Goal: Task Accomplishment & Management: Complete application form

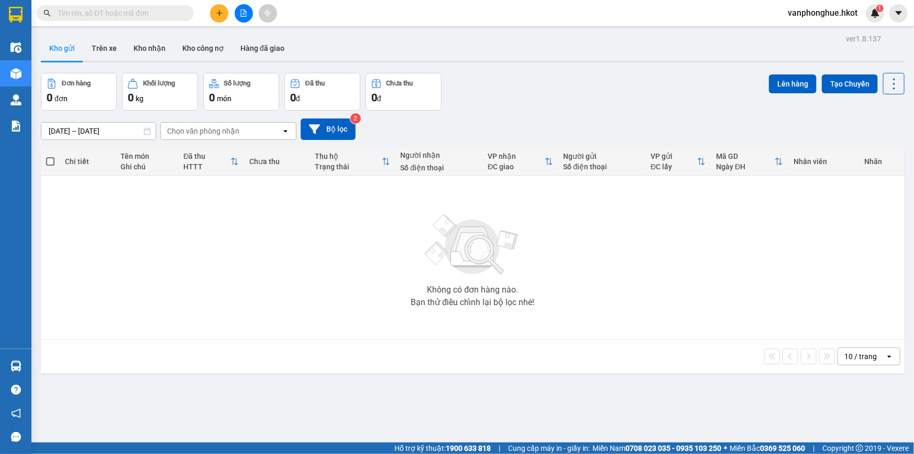
click at [122, 5] on span at bounding box center [115, 13] width 157 height 16
click at [121, 9] on input "text" at bounding box center [120, 13] width 124 height 12
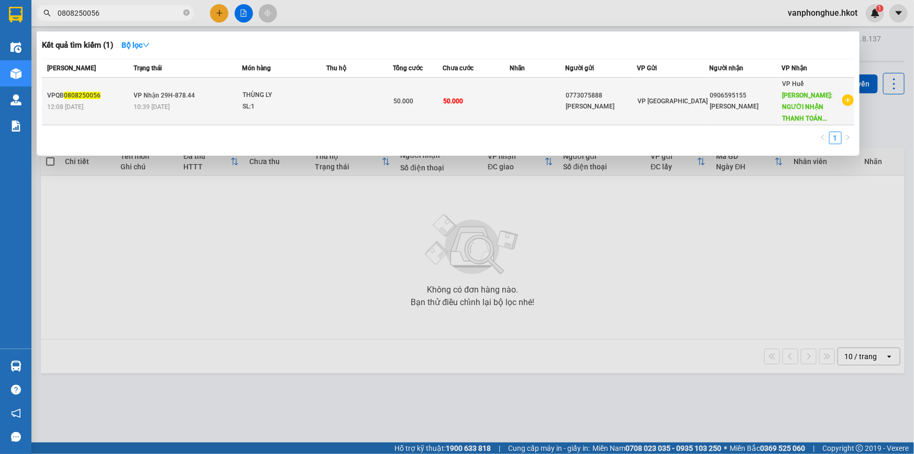
type input "0808250056"
click at [333, 104] on td at bounding box center [359, 102] width 67 height 48
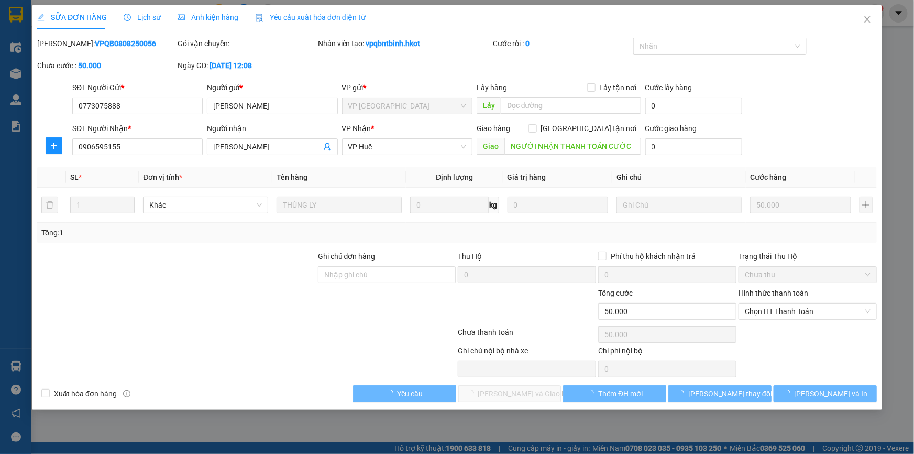
type input "0773075888"
type input "[PERSON_NAME]"
type input "0906595155"
type input "[PERSON_NAME]"
type input "NGƯỜI NHẬN THANH TOÁN CƯỚC"
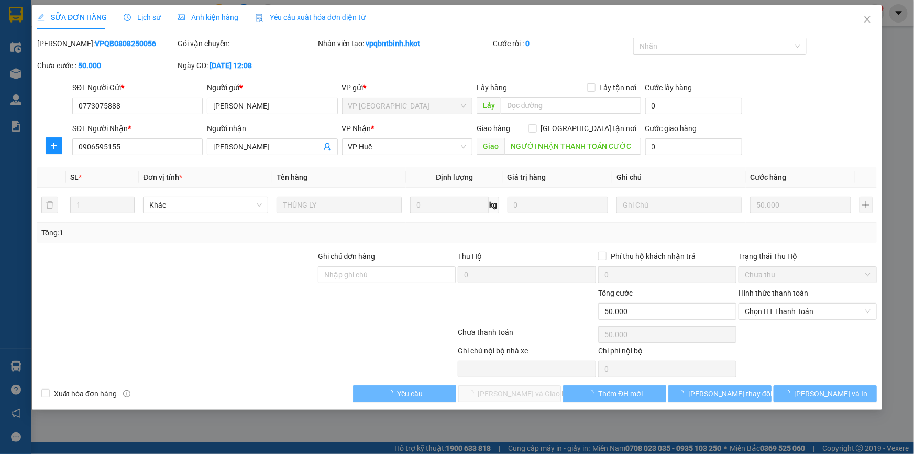
type input "50.000"
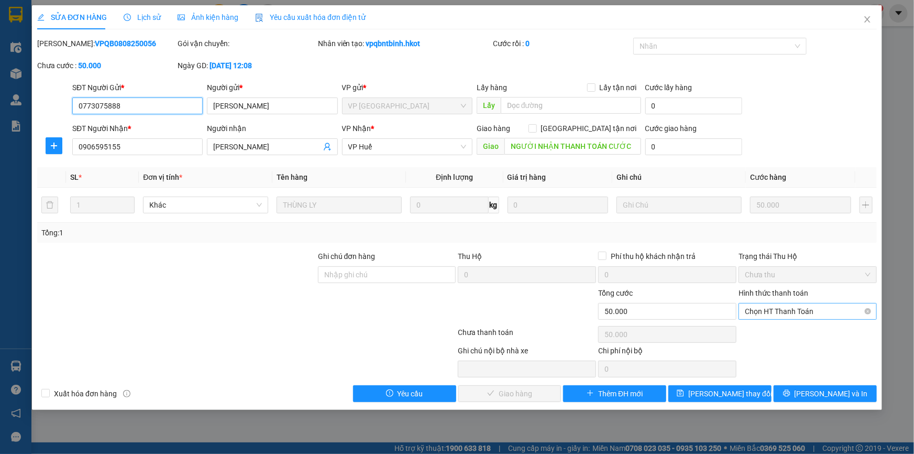
click at [760, 314] on span "Chọn HT Thanh Toán" at bounding box center [808, 311] width 126 height 16
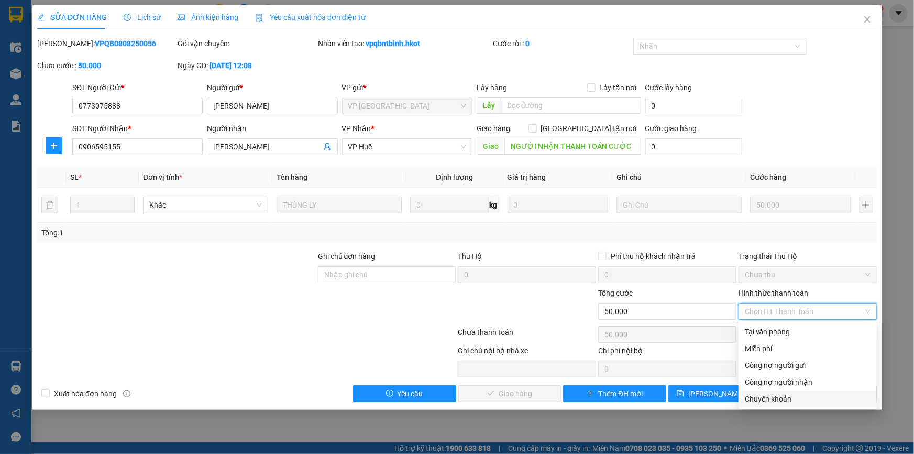
click at [769, 396] on div "Chuyển khoản" at bounding box center [808, 399] width 126 height 12
type input "0"
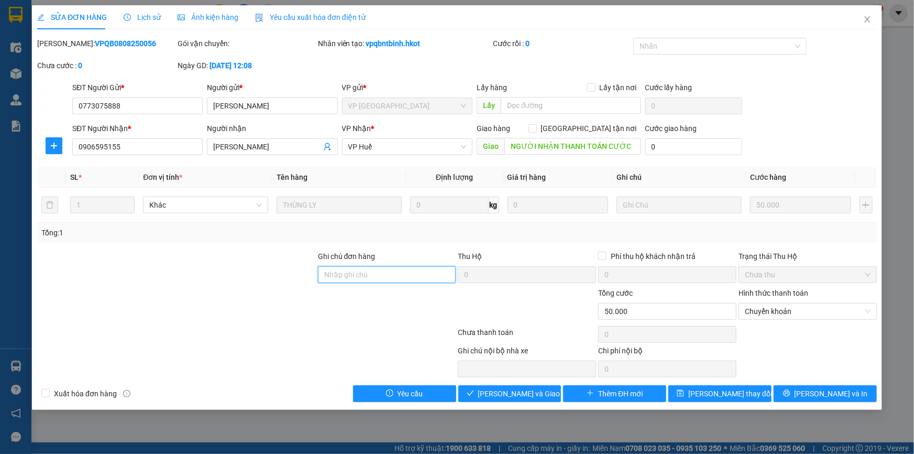
click at [412, 271] on input "Ghi chú đơn hàng" at bounding box center [387, 274] width 138 height 17
type input "Sang đã ck cty ngày 12/8"
click at [518, 388] on span "[PERSON_NAME] và Giao hàng" at bounding box center [528, 394] width 101 height 12
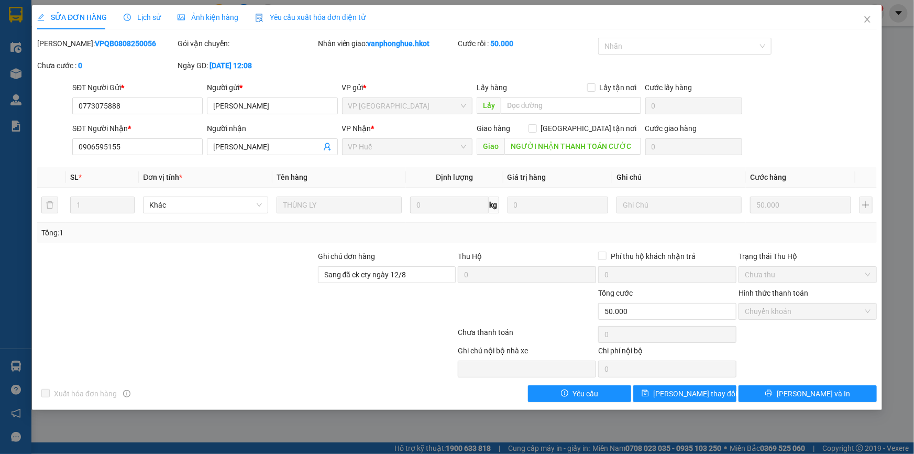
click at [145, 18] on span "Lịch sử" at bounding box center [142, 17] width 37 height 8
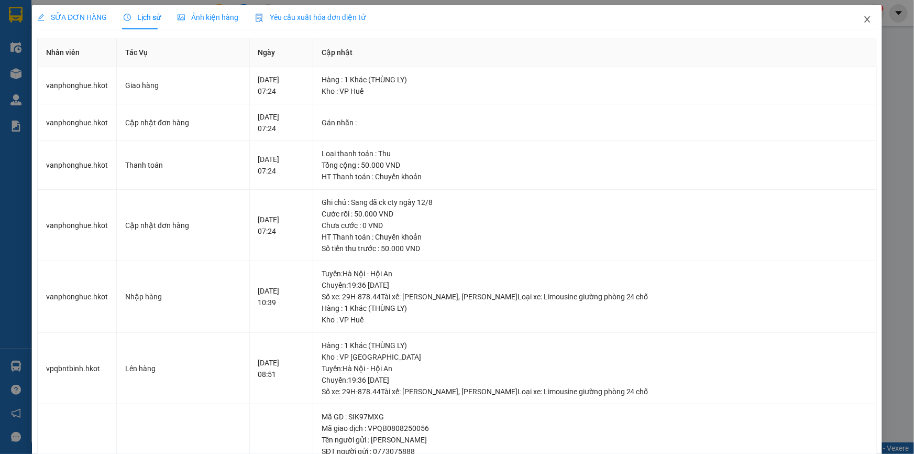
click at [863, 21] on icon "close" at bounding box center [867, 19] width 8 height 8
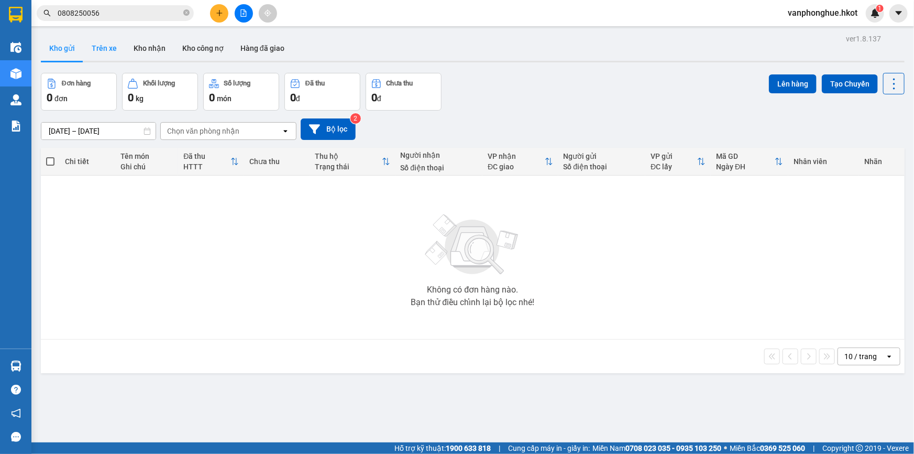
click at [105, 41] on button "Trên xe" at bounding box center [104, 48] width 42 height 25
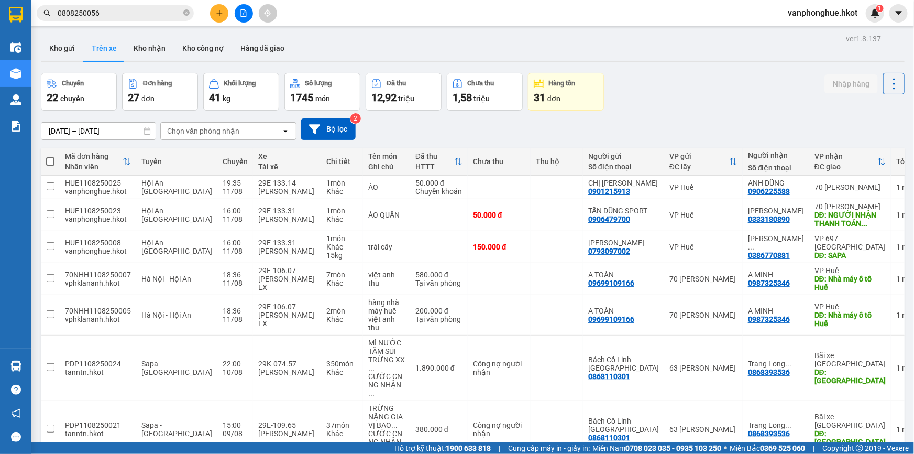
click at [248, 133] on div "Chọn văn phòng nhận" at bounding box center [221, 131] width 120 height 17
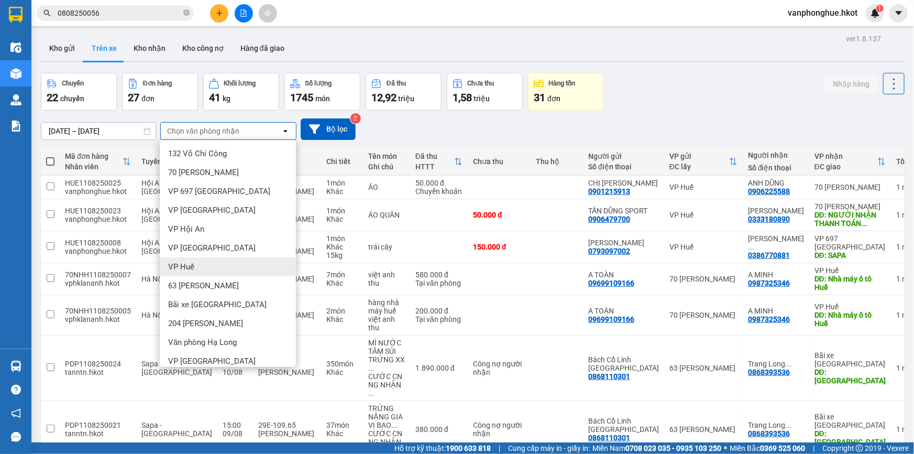
click at [191, 273] on div "VP Huế" at bounding box center [228, 266] width 136 height 19
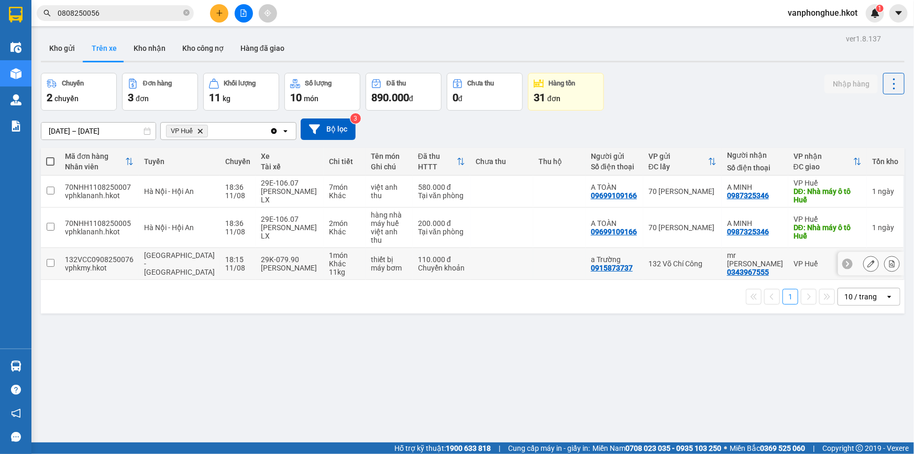
click at [49, 259] on input "checkbox" at bounding box center [51, 263] width 8 height 8
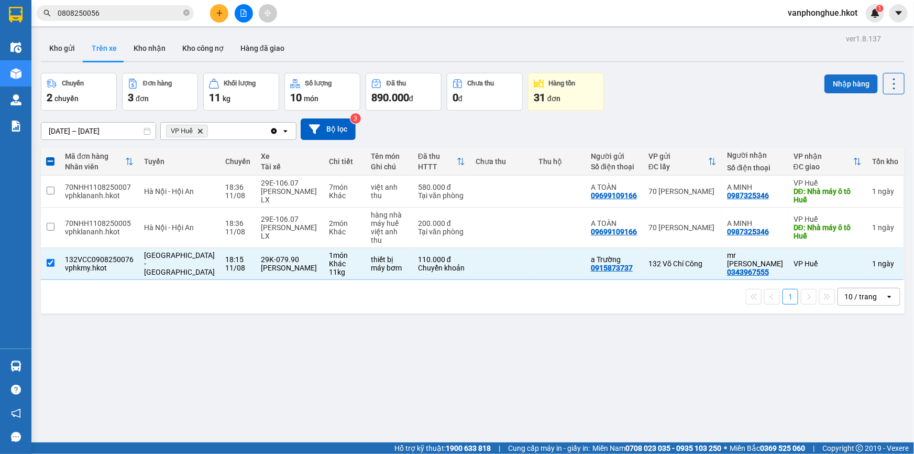
click at [846, 85] on button "Nhập hàng" at bounding box center [850, 83] width 53 height 19
checkbox input "false"
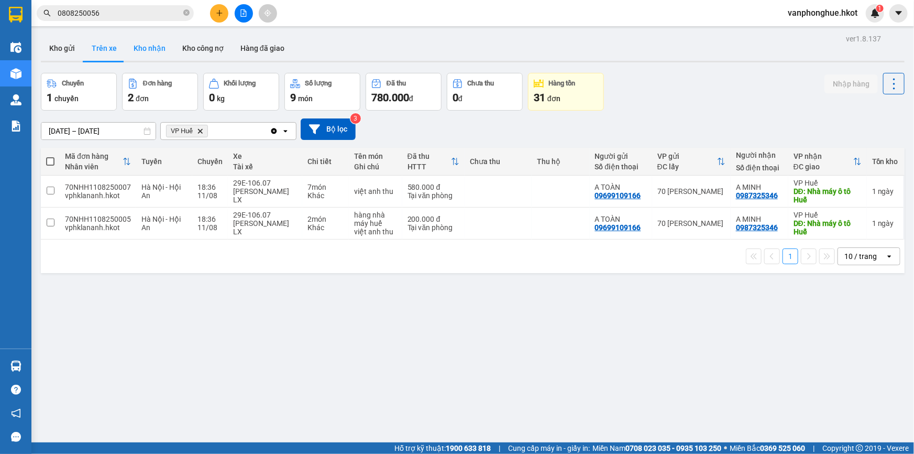
click at [144, 47] on button "Kho nhận" at bounding box center [149, 48] width 49 height 25
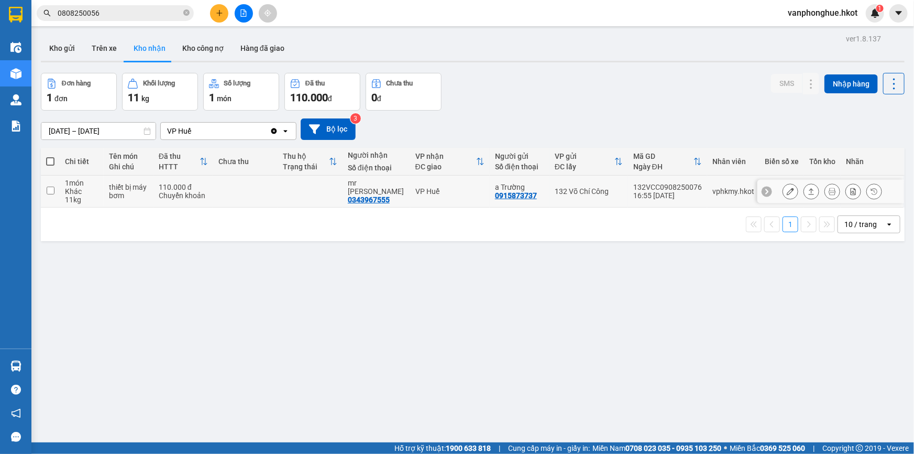
click at [787, 192] on icon at bounding box center [790, 191] width 7 height 7
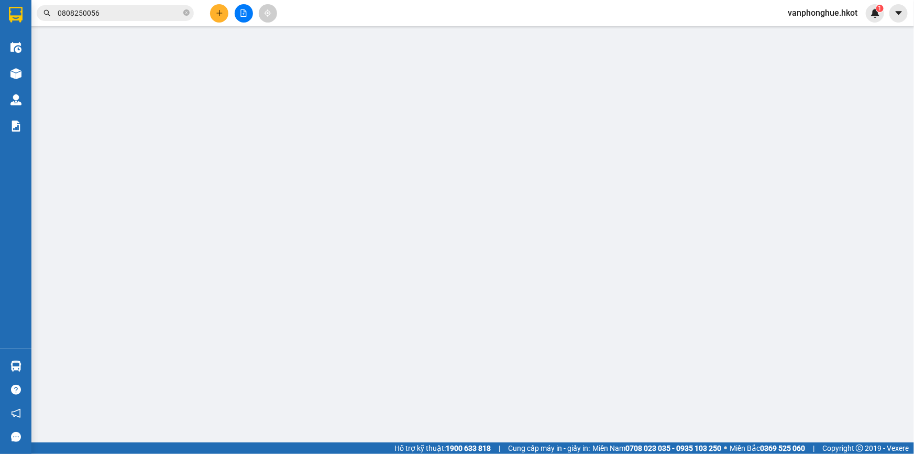
type input "0915873737"
type input "a Trường"
type input "0343967555"
type input "mr [PERSON_NAME]"
type input "Sang đã ck cty ngày 10/8"
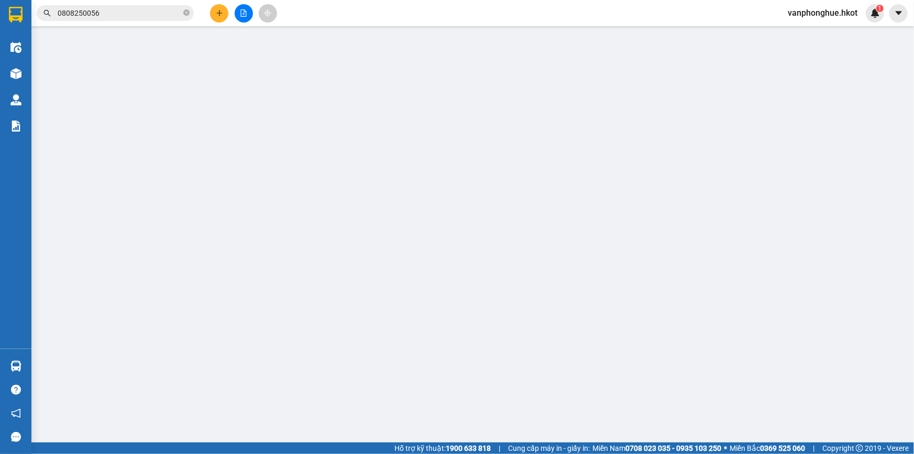
type input "110.000"
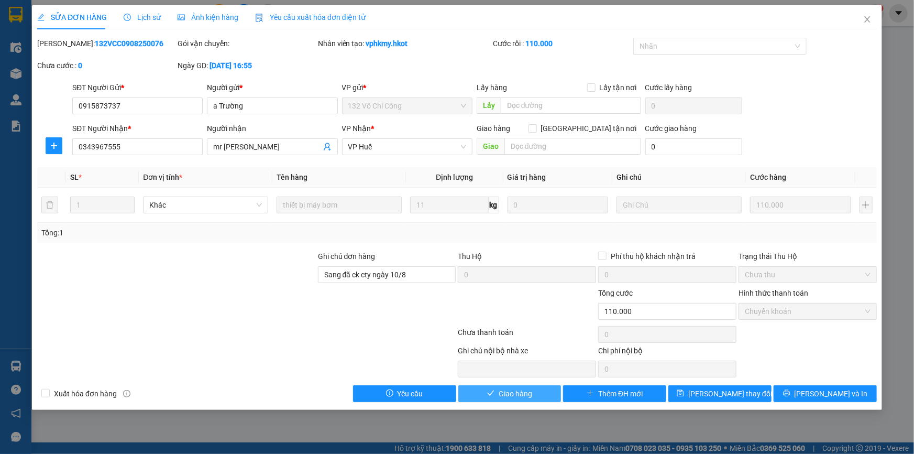
click at [508, 389] on span "Giao hàng" at bounding box center [516, 394] width 34 height 12
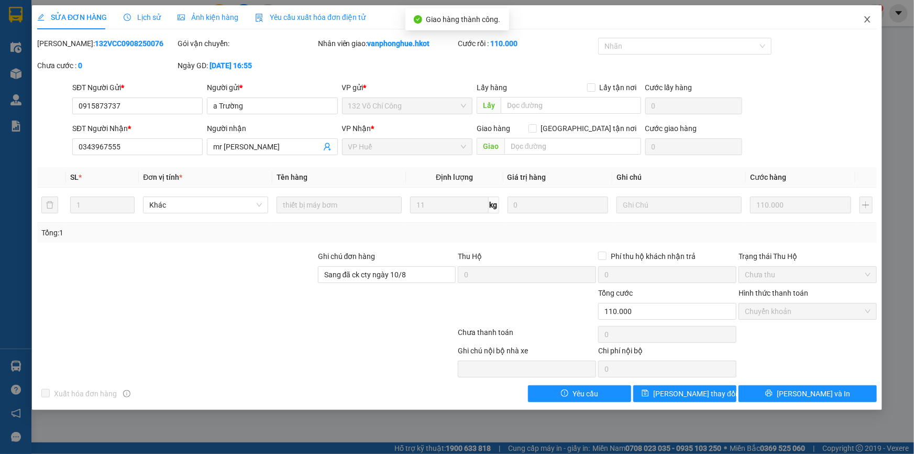
click at [868, 18] on icon "close" at bounding box center [867, 19] width 8 height 8
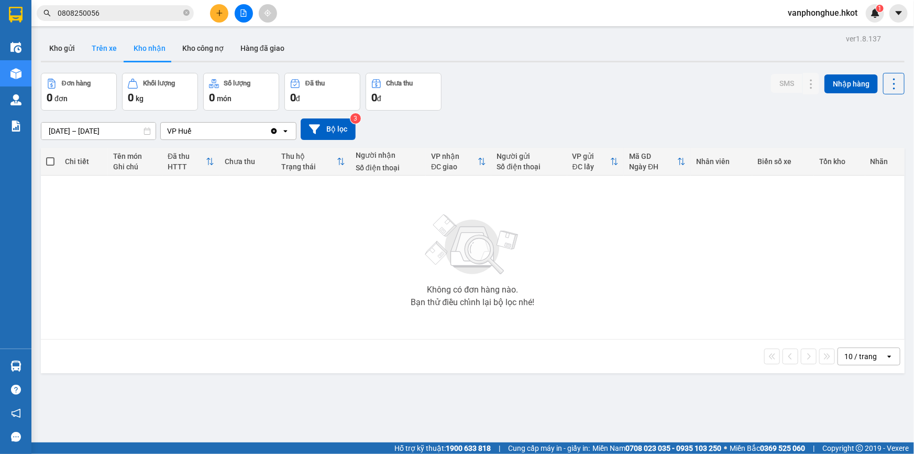
click at [105, 49] on button "Trên xe" at bounding box center [104, 48] width 42 height 25
